Goal: Task Accomplishment & Management: Use online tool/utility

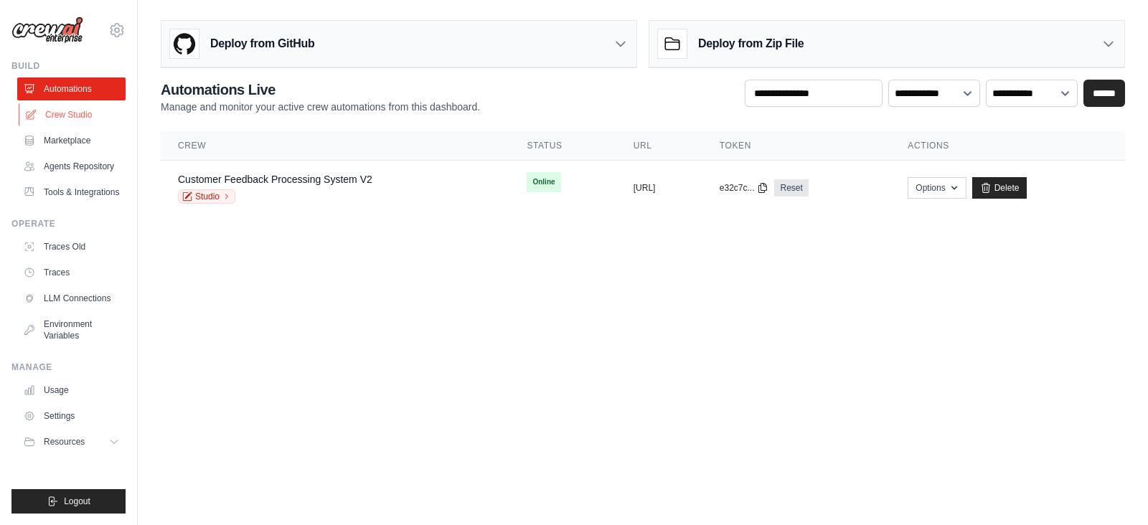
click at [64, 113] on link "Crew Studio" at bounding box center [73, 114] width 108 height 23
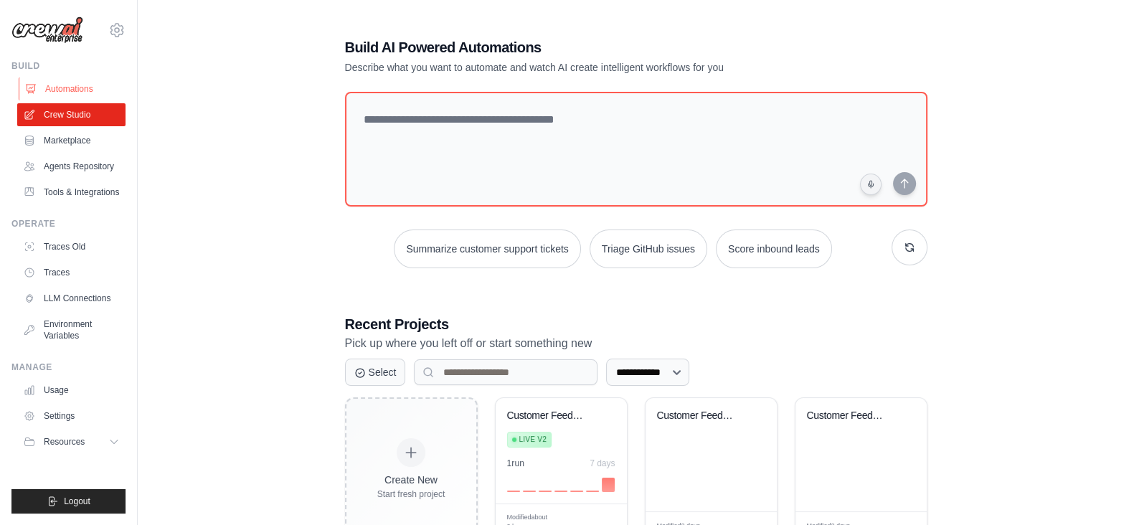
click at [78, 86] on link "Automations" at bounding box center [73, 88] width 108 height 23
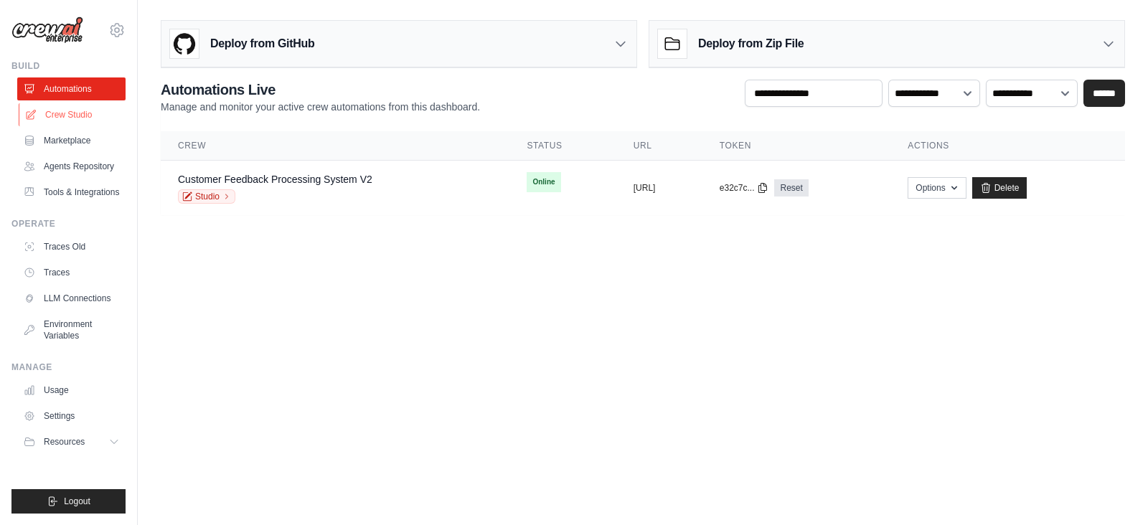
click at [76, 112] on link "Crew Studio" at bounding box center [73, 114] width 108 height 23
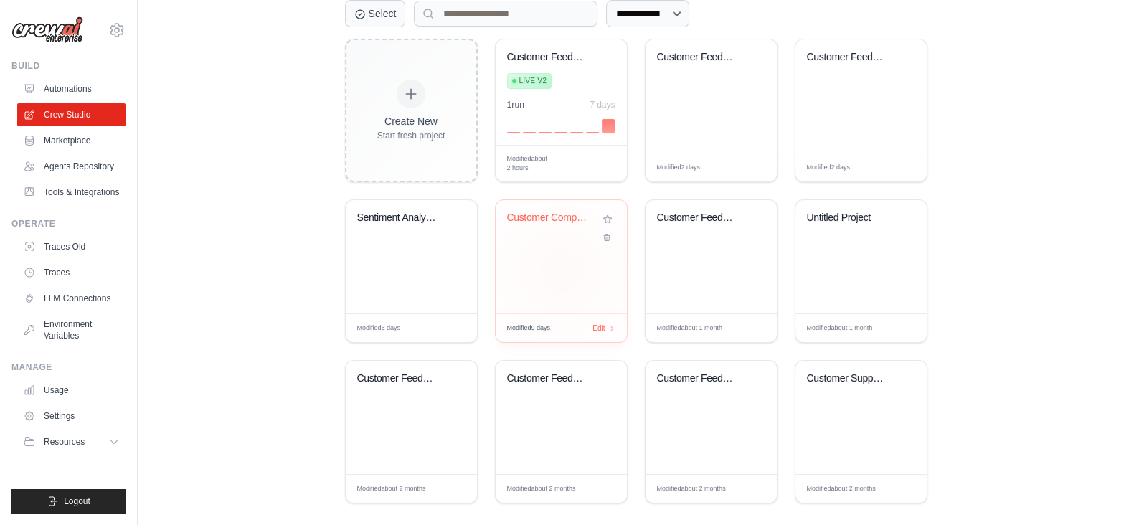
scroll to position [374, 0]
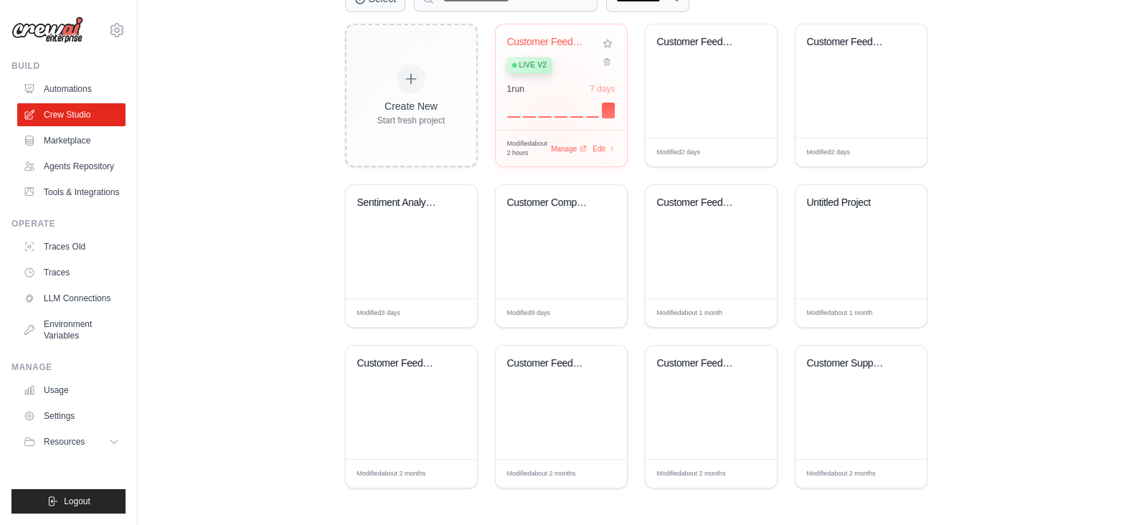
click at [552, 120] on div "Customer Feedback Processing System Live v2 1 run 7 days" at bounding box center [561, 76] width 131 height 105
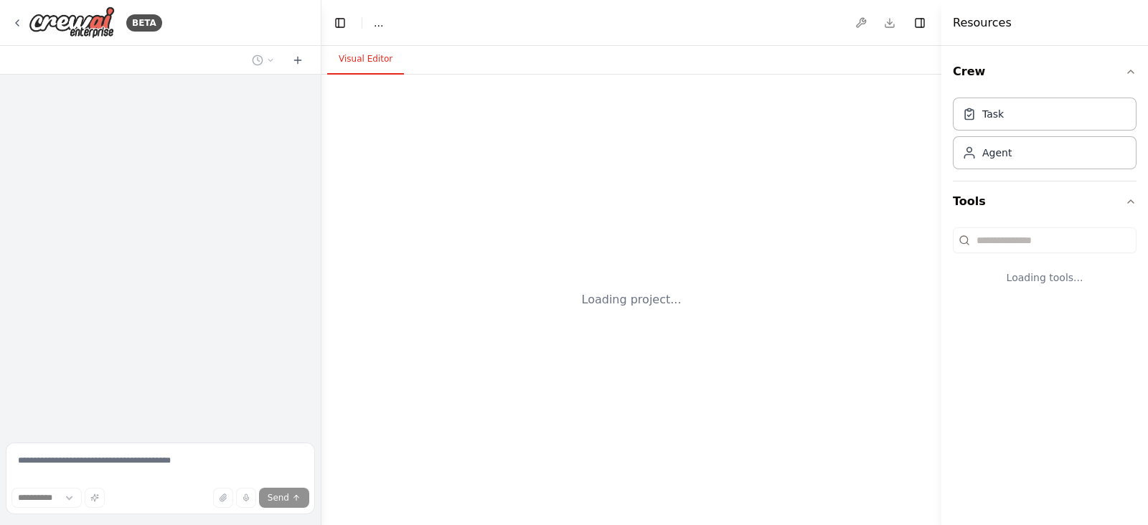
select select "****"
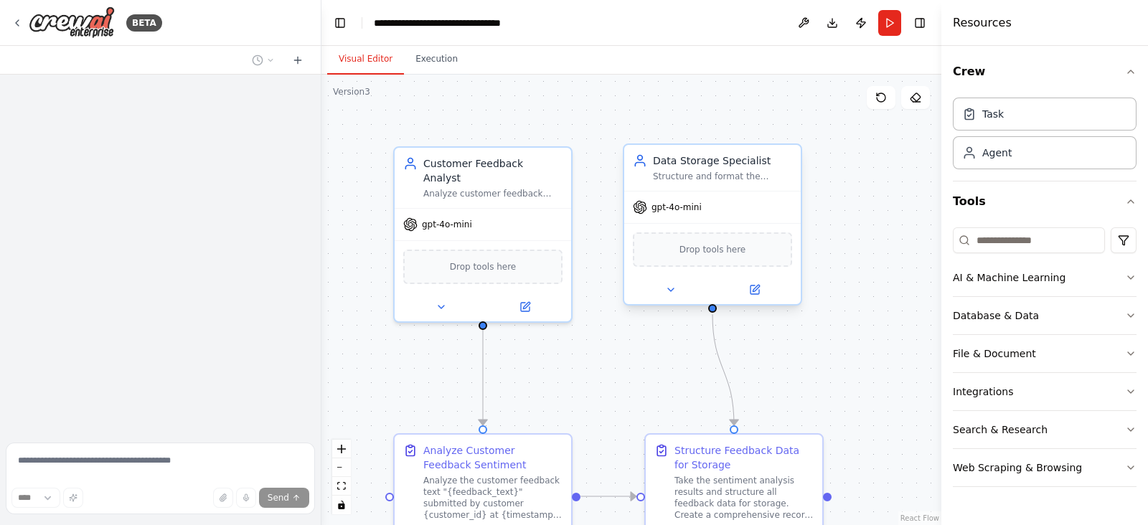
scroll to position [783, 0]
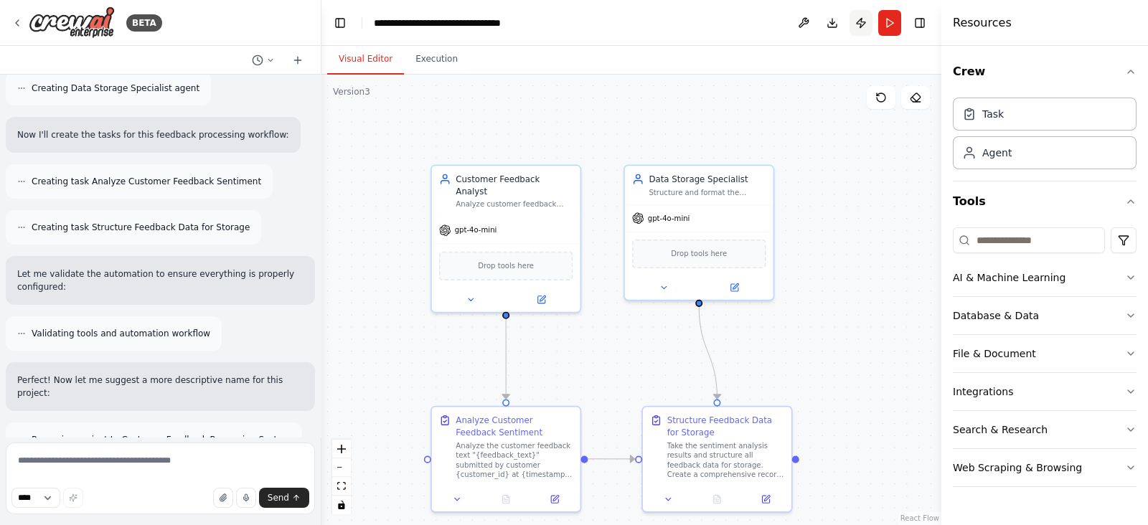
click at [866, 19] on button "Publish" at bounding box center [860, 23] width 23 height 26
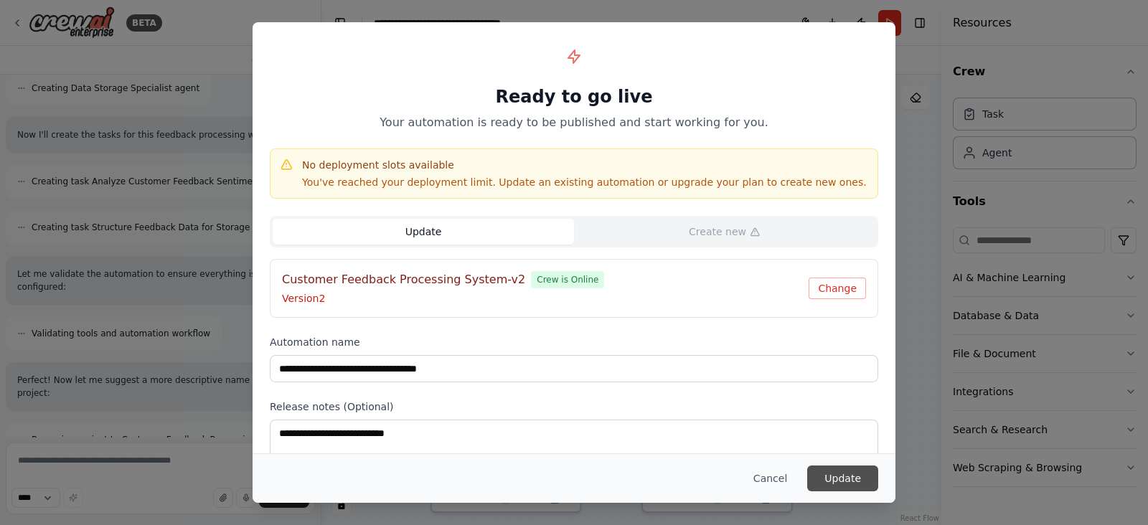
click at [843, 484] on button "Update" at bounding box center [842, 479] width 71 height 26
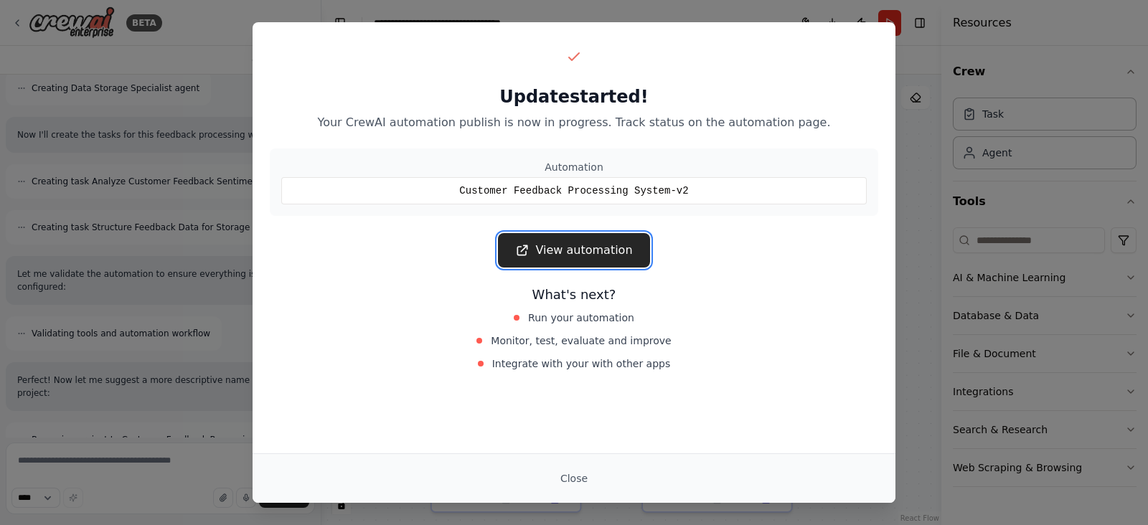
click at [580, 257] on link "View automation" at bounding box center [573, 250] width 151 height 34
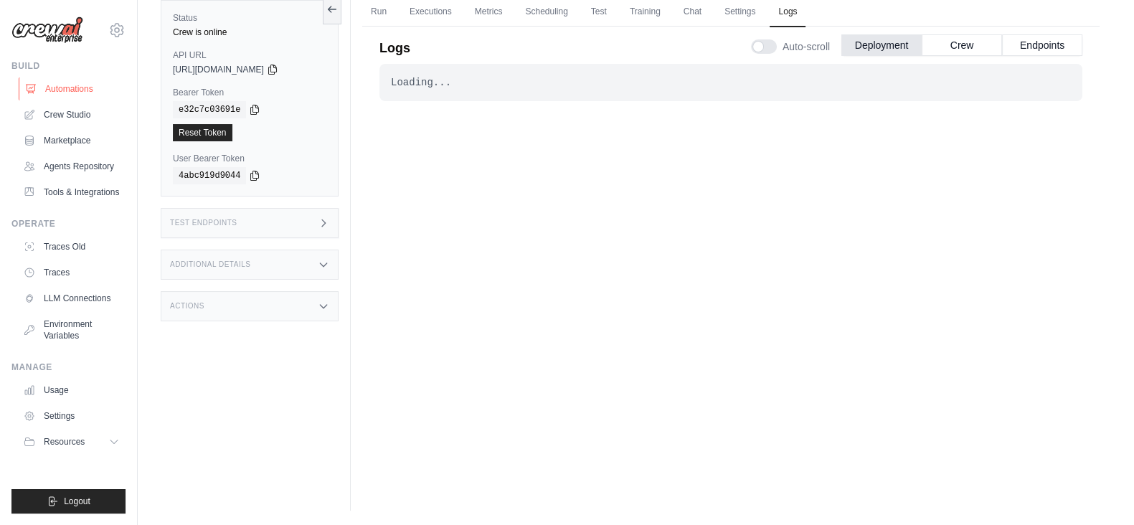
click at [60, 89] on link "Automations" at bounding box center [73, 88] width 108 height 23
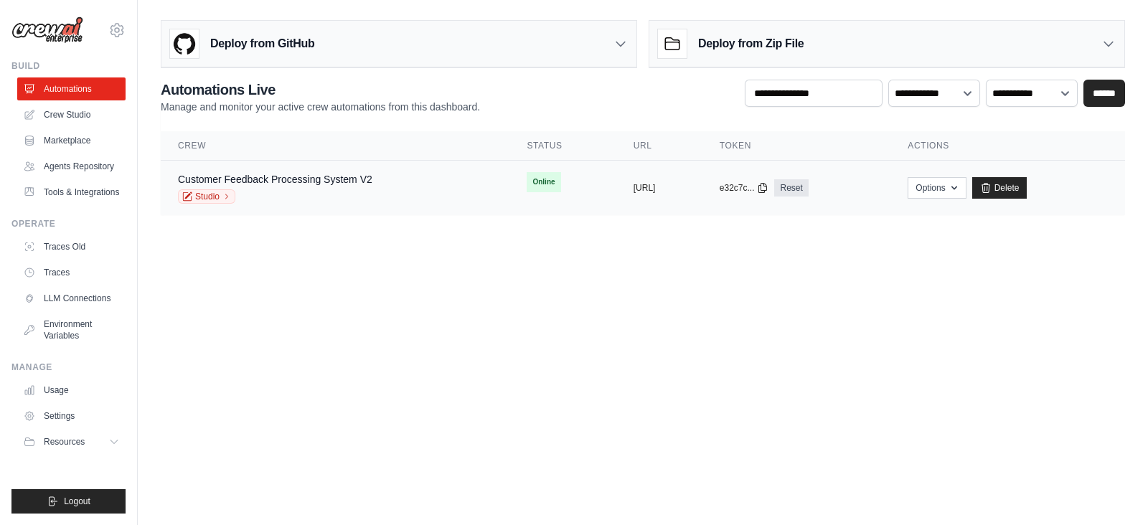
click at [351, 192] on div "Studio" at bounding box center [275, 196] width 194 height 14
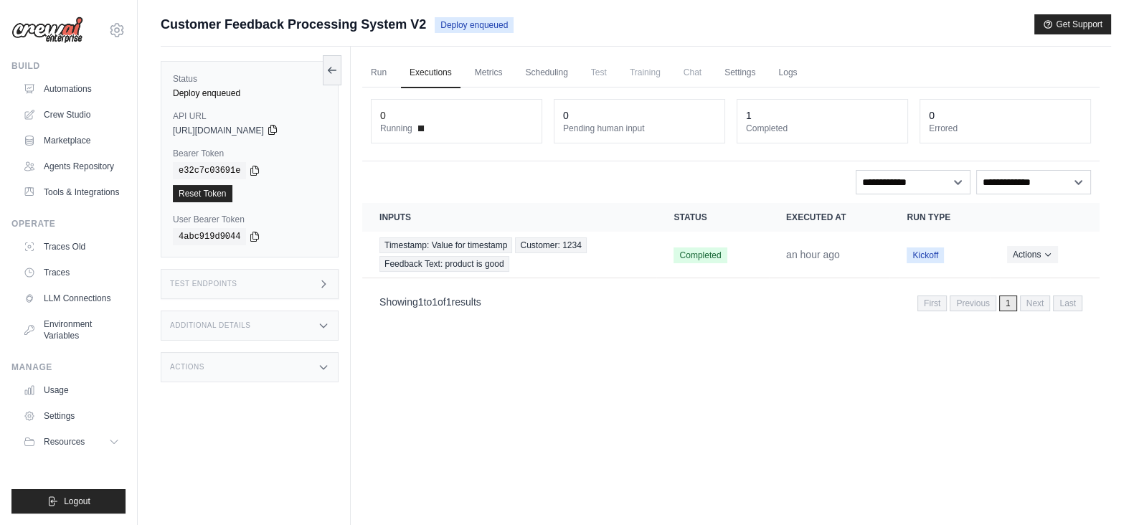
click at [276, 130] on icon at bounding box center [272, 130] width 8 height 9
click at [249, 174] on icon at bounding box center [254, 169] width 11 height 11
